Goal: Task Accomplishment & Management: Manage account settings

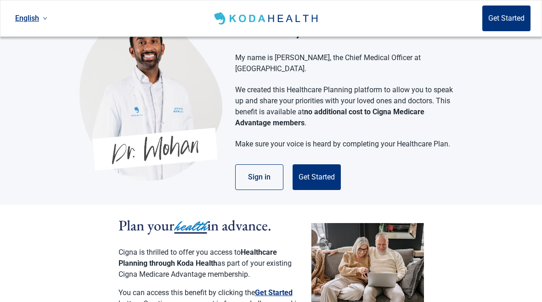
scroll to position [31, 0]
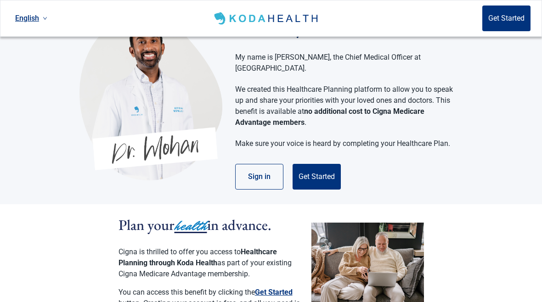
click at [252, 168] on button "Sign in" at bounding box center [259, 177] width 48 height 26
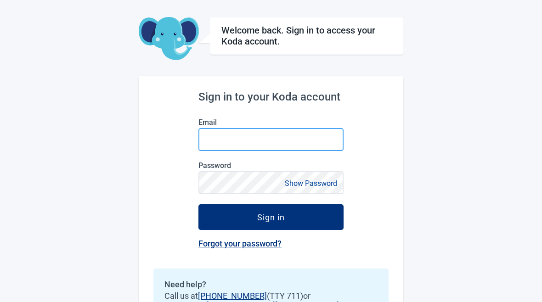
click at [310, 145] on input "Email" at bounding box center [270, 139] width 145 height 23
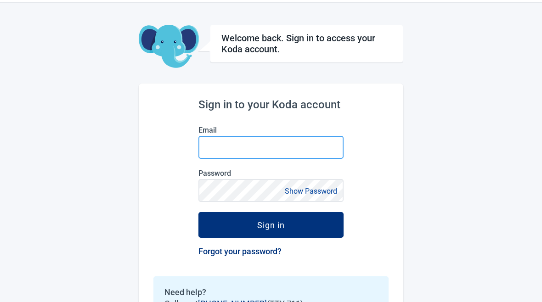
scroll to position [23, 0]
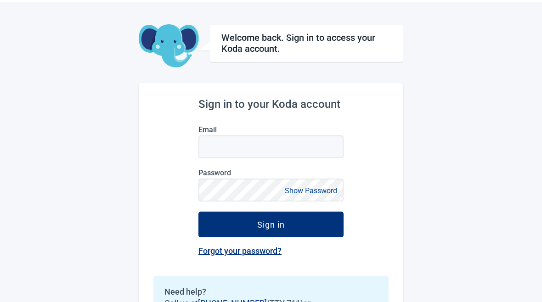
click at [447, 74] on div "English Welcome back. Sign in to access your Koda account. Sign in to your Koda…" at bounding box center [271, 169] width 542 height 384
click at [306, 191] on button "Show Password" at bounding box center [311, 191] width 58 height 12
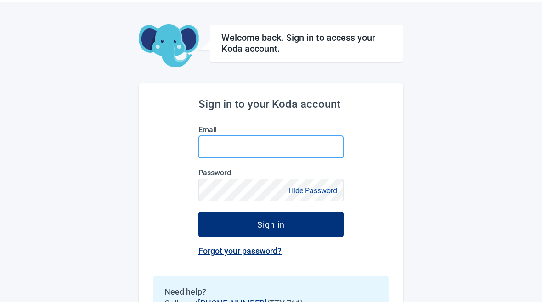
click at [302, 146] on input "Email" at bounding box center [270, 146] width 145 height 23
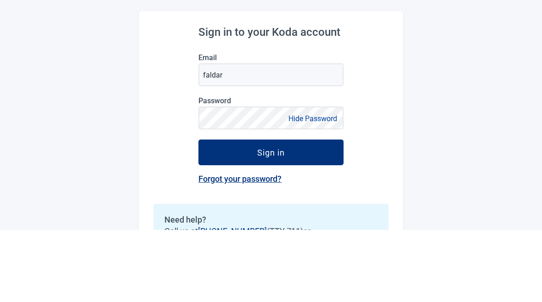
click at [438, 89] on div "English Welcome back. Sign in to access your Koda account. Sign in to your Koda…" at bounding box center [271, 169] width 542 height 384
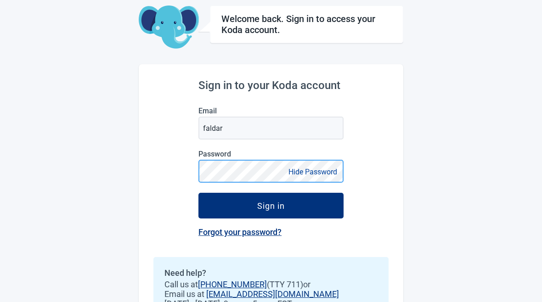
scroll to position [42, 0]
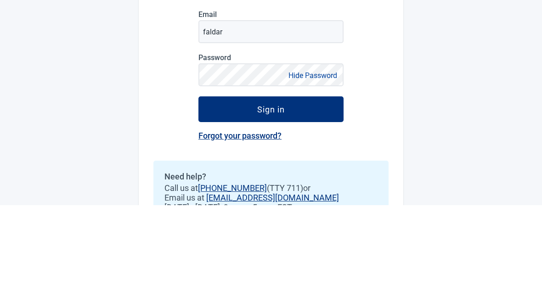
click at [327, 193] on button "Sign in" at bounding box center [270, 206] width 145 height 26
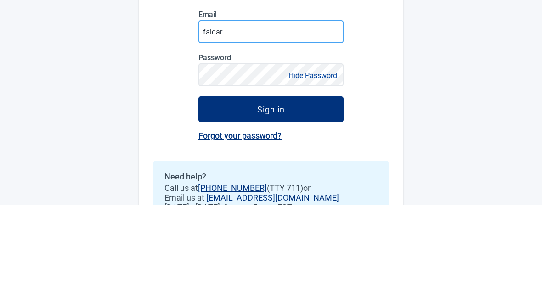
click at [259, 117] on input "faldar" at bounding box center [270, 128] width 145 height 23
type input "[EMAIL_ADDRESS][DOMAIN_NAME]"
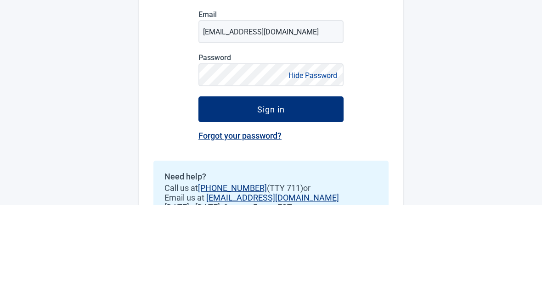
click at [318, 193] on button "Sign in" at bounding box center [270, 206] width 145 height 26
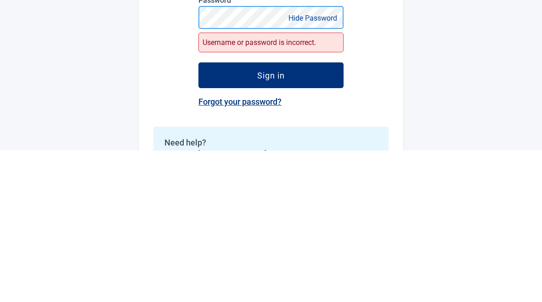
scroll to position [45, 0]
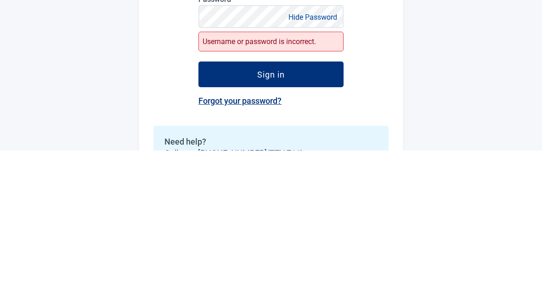
click at [263, 248] on link "Forgot your password?" at bounding box center [239, 253] width 83 height 10
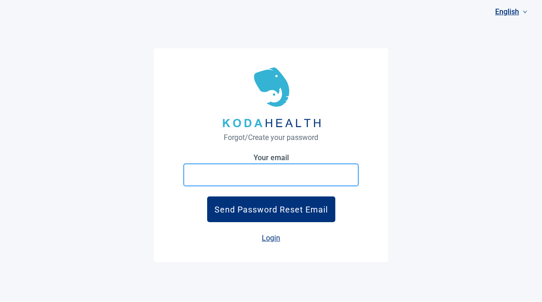
click at [312, 187] on input "Your email" at bounding box center [270, 175] width 175 height 23
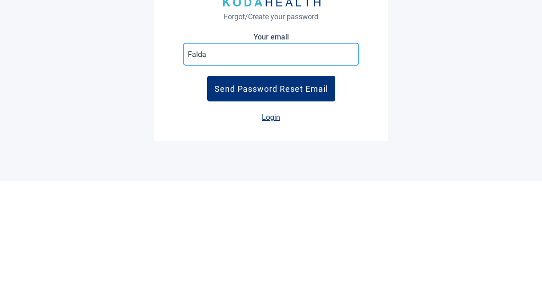
type input "Faldar"
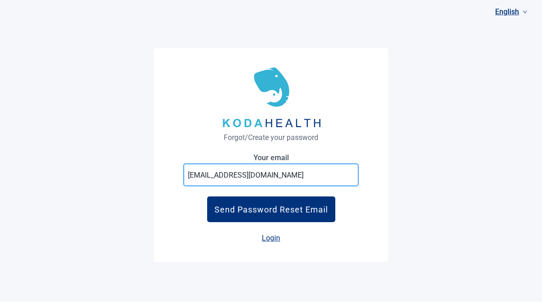
type input "[EMAIL_ADDRESS][DOMAIN_NAME]"
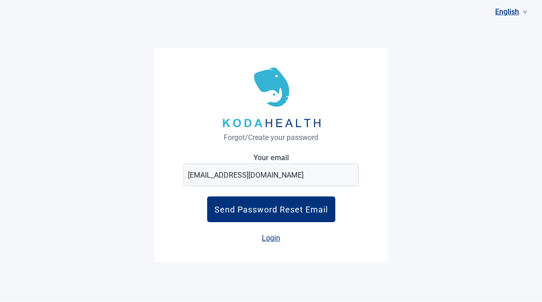
click at [317, 215] on div "Send Password Reset Email" at bounding box center [270, 210] width 113 height 10
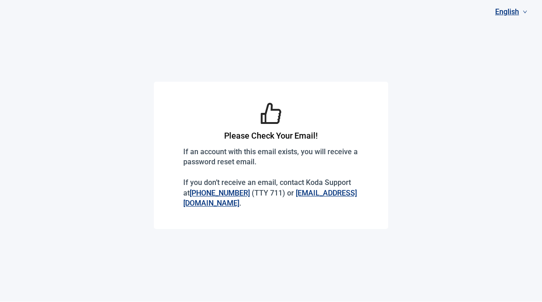
scroll to position [0, 0]
